Goal: Information Seeking & Learning: Learn about a topic

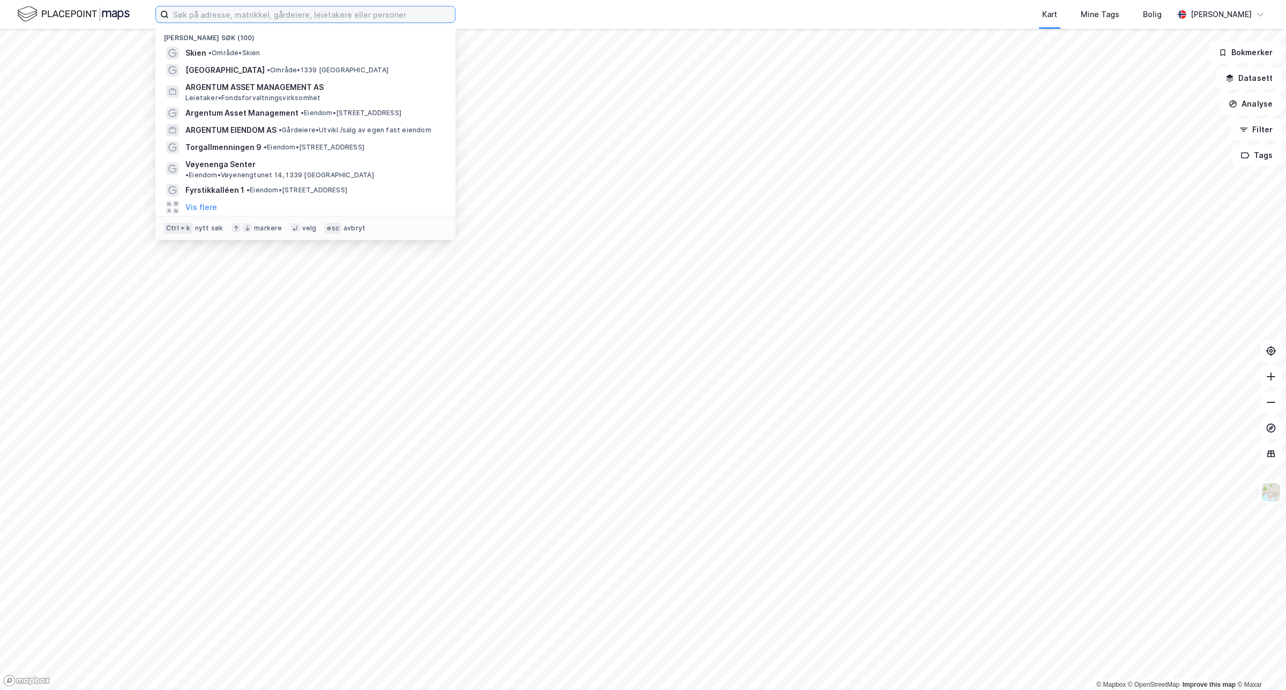
click at [205, 22] on input at bounding box center [312, 14] width 286 height 16
paste input "[PERSON_NAME] veg 11"
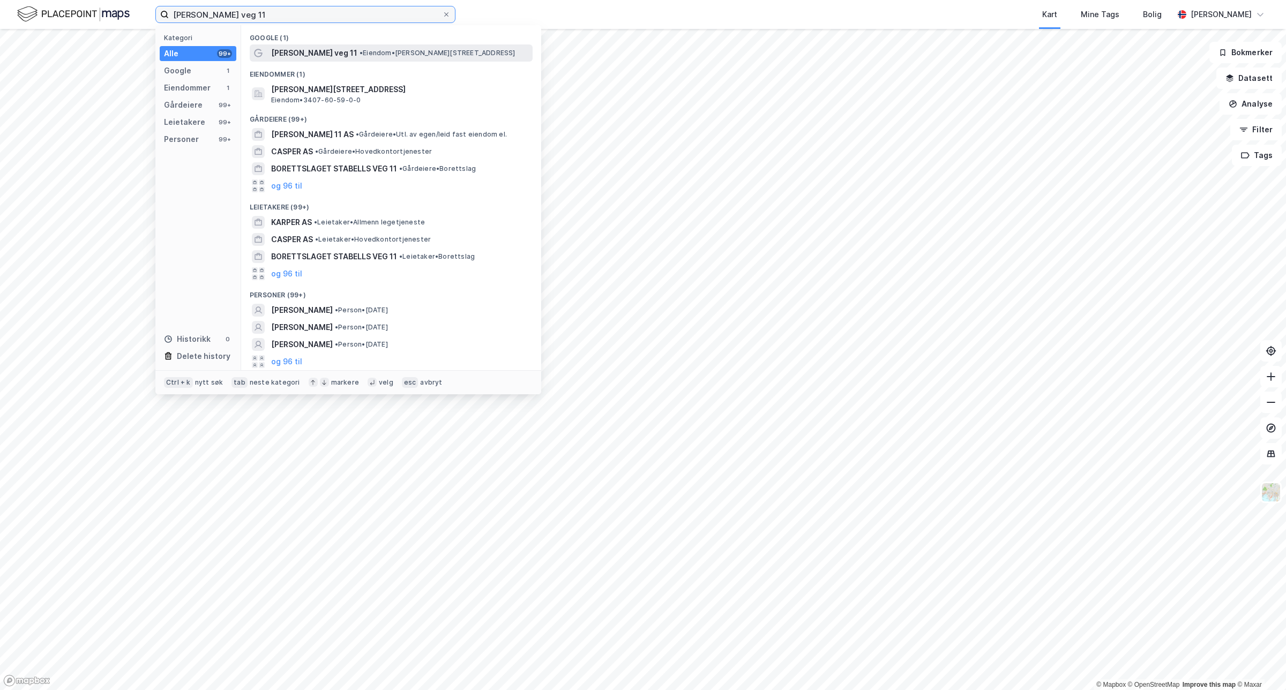
type input "[PERSON_NAME] veg 11"
click at [315, 52] on span "[PERSON_NAME] veg 11" at bounding box center [314, 53] width 86 height 13
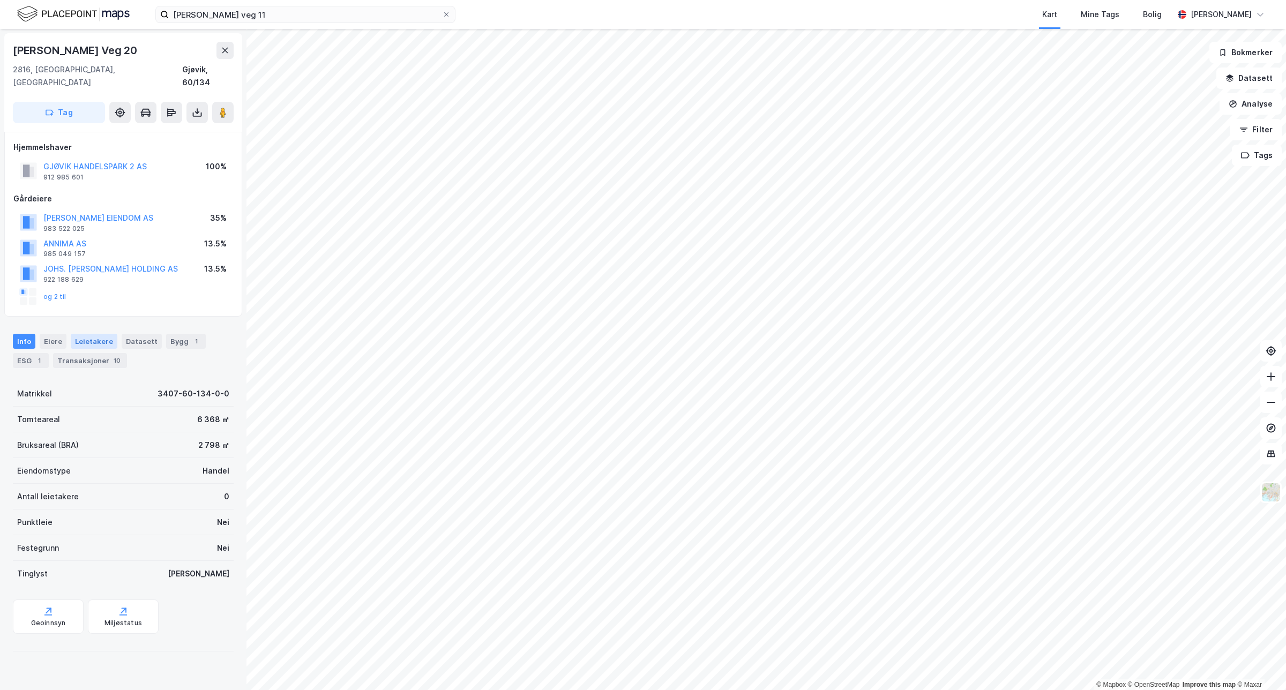
click at [97, 334] on div "Leietakere" at bounding box center [94, 341] width 47 height 15
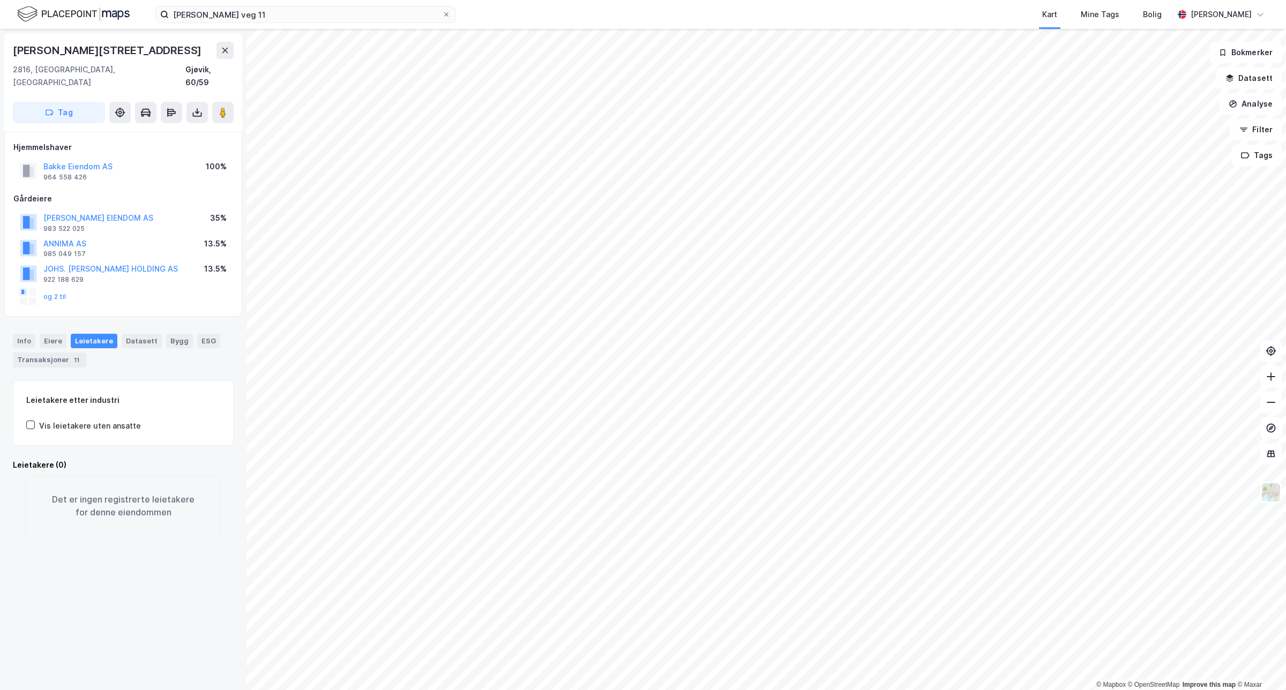
click at [20, 321] on div "Info [PERSON_NAME] Datasett Bygg ESG Transaksjoner 11" at bounding box center [123, 346] width 247 height 50
click at [22, 334] on div "Info" at bounding box center [24, 341] width 23 height 14
